Goal: Navigation & Orientation: Find specific page/section

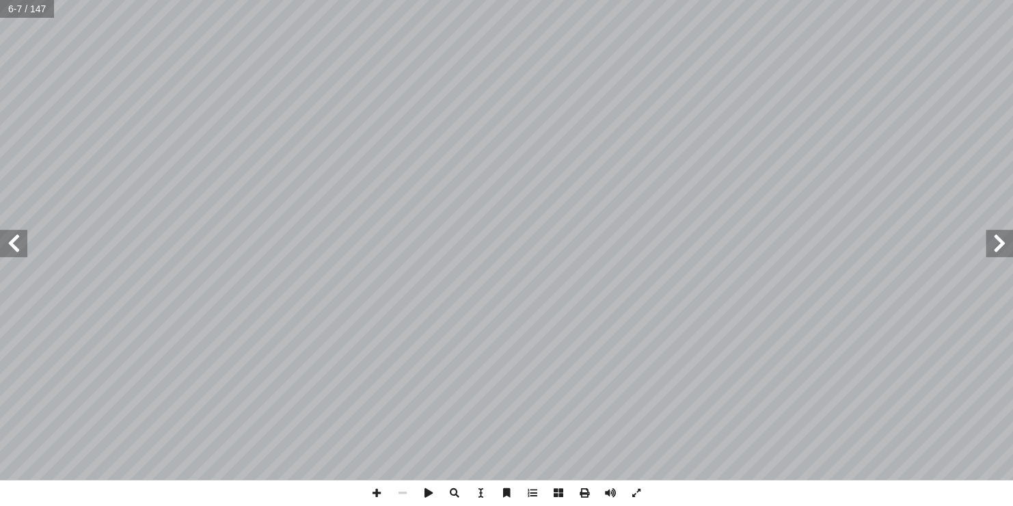
click at [13, 239] on span at bounding box center [13, 243] width 27 height 27
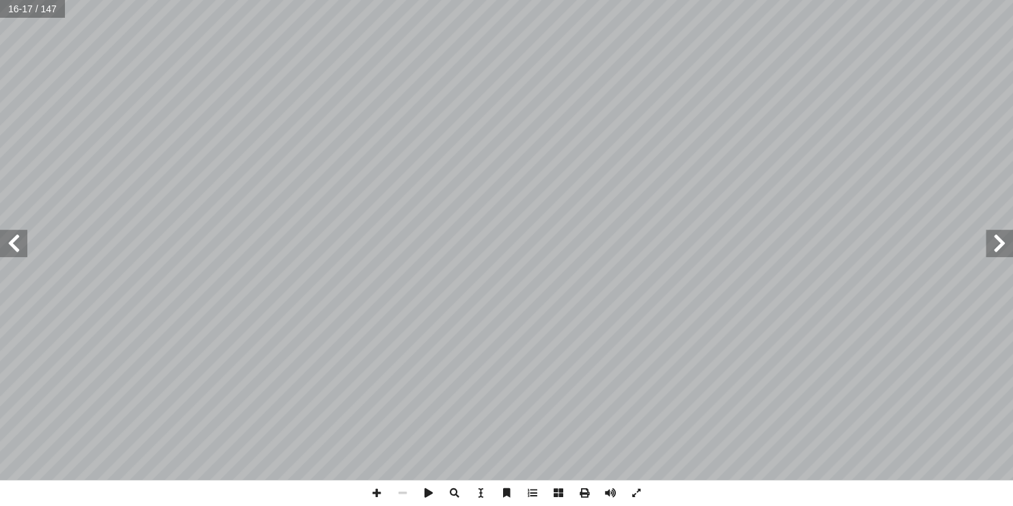
click at [13, 239] on span at bounding box center [13, 243] width 27 height 27
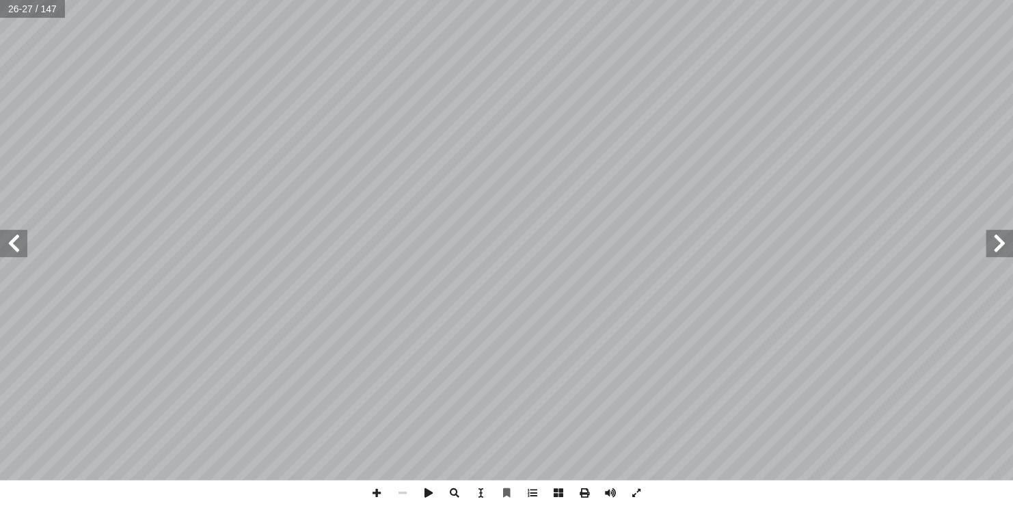
click at [997, 232] on span at bounding box center [998, 243] width 27 height 27
click at [997, 243] on span at bounding box center [998, 243] width 27 height 27
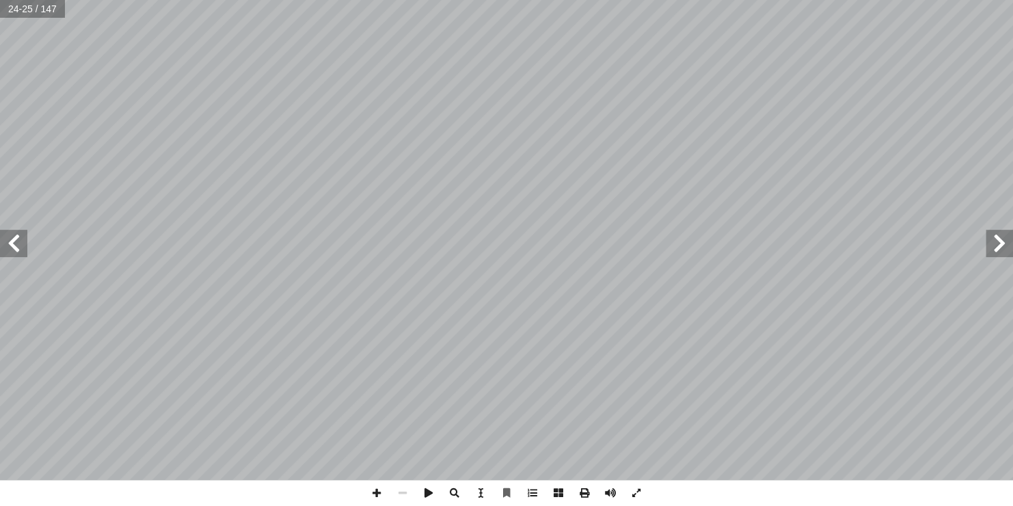
click at [997, 243] on span at bounding box center [998, 243] width 27 height 27
click at [1001, 251] on span at bounding box center [998, 243] width 27 height 27
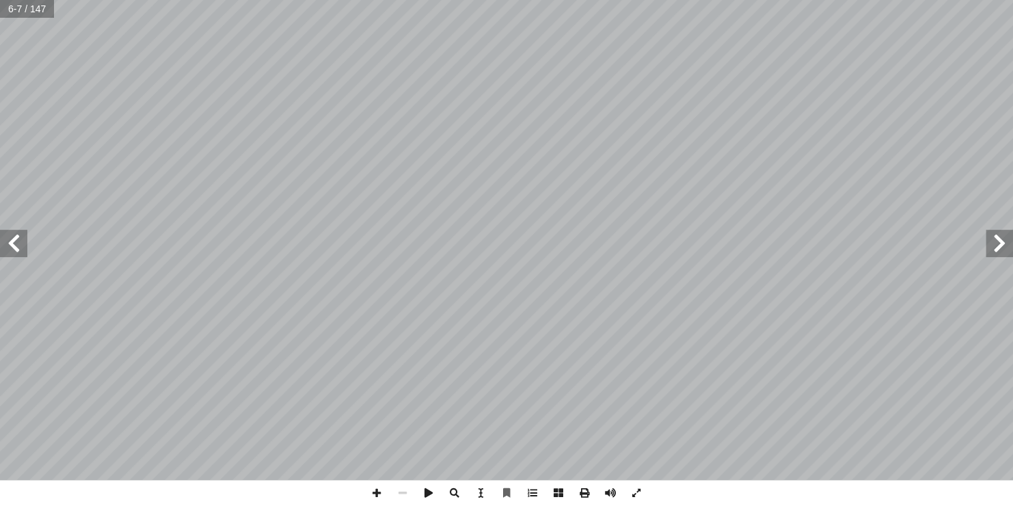
click at [20, 254] on span at bounding box center [13, 243] width 27 height 27
click at [18, 241] on span at bounding box center [13, 243] width 27 height 27
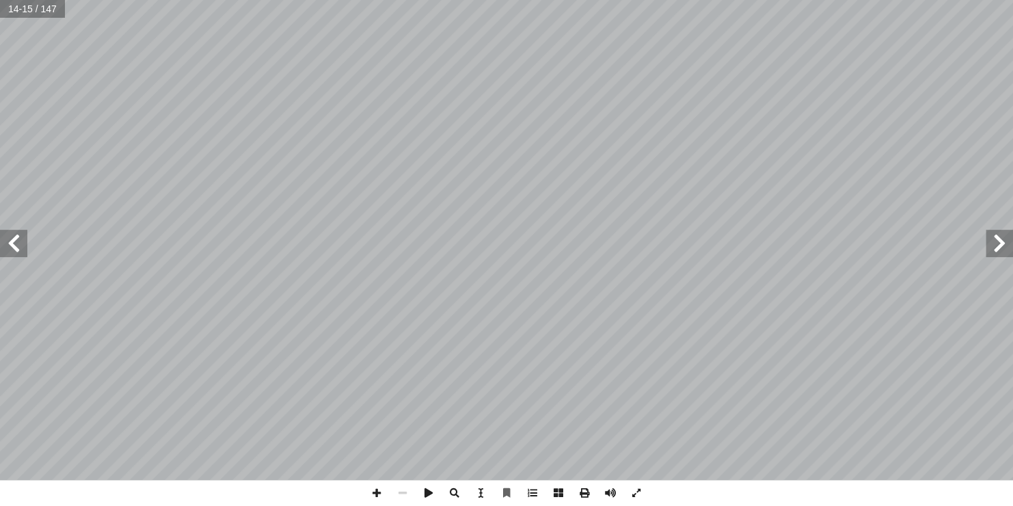
click at [18, 241] on span at bounding box center [13, 243] width 27 height 27
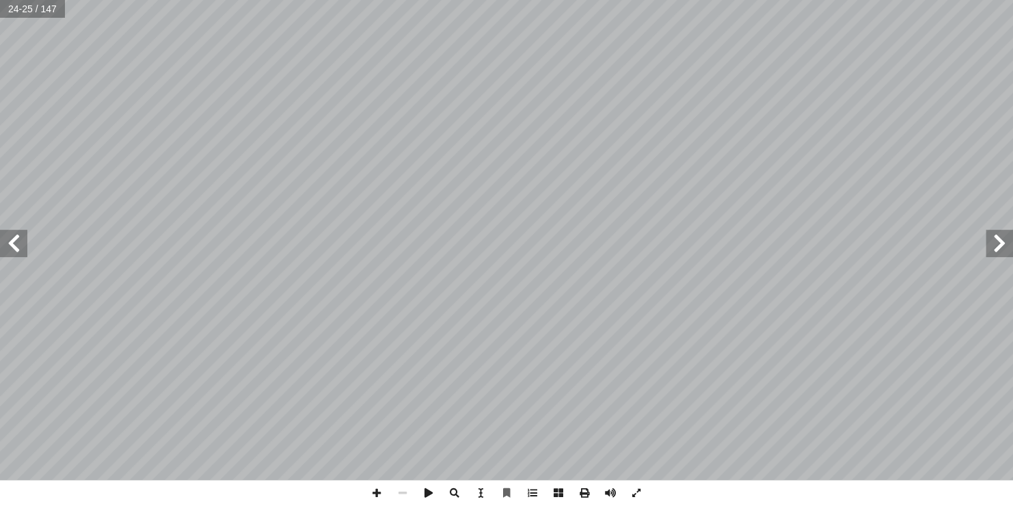
click at [18, 241] on span at bounding box center [13, 243] width 27 height 27
click at [994, 254] on span at bounding box center [998, 243] width 27 height 27
click at [15, 237] on span at bounding box center [13, 243] width 27 height 27
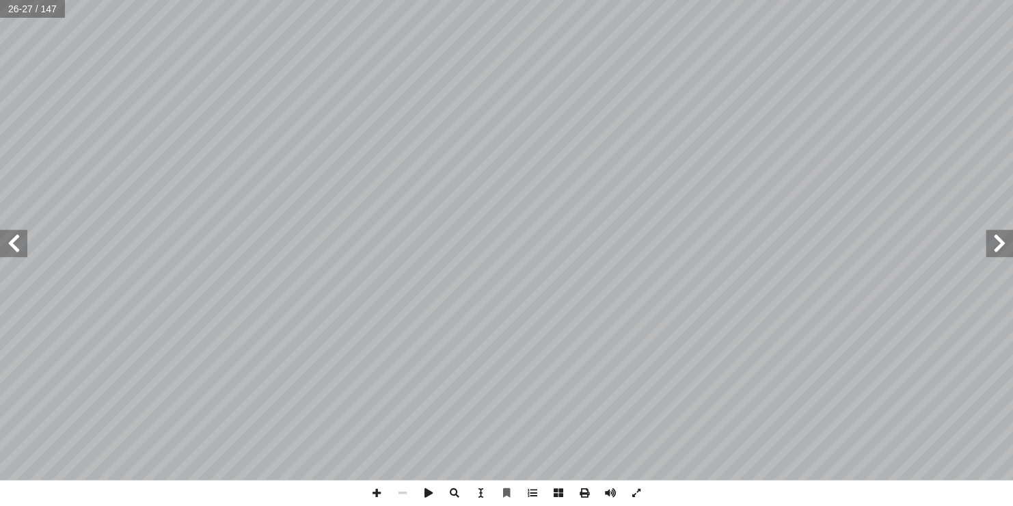
click at [992, 249] on span at bounding box center [998, 243] width 27 height 27
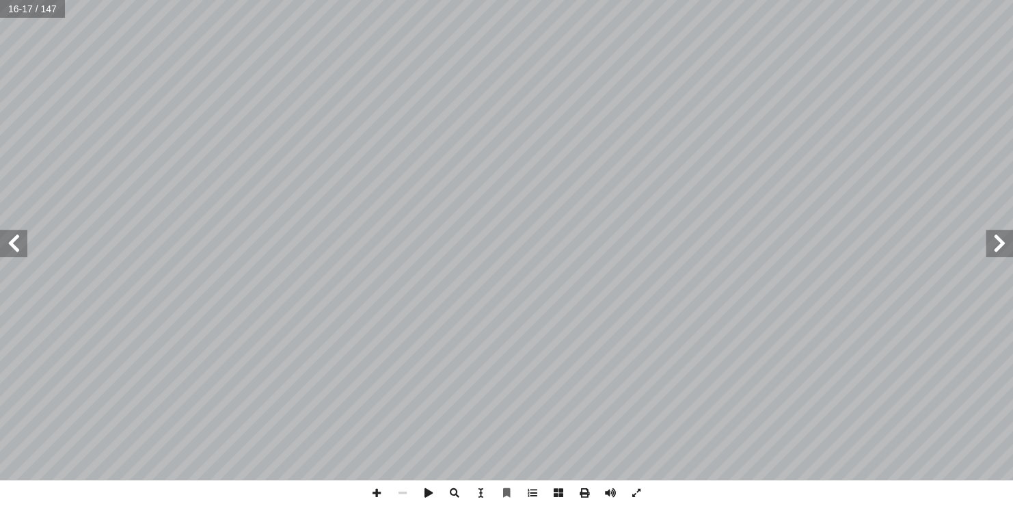
click at [992, 249] on span at bounding box center [998, 243] width 27 height 27
